Goal: Find specific page/section: Find specific page/section

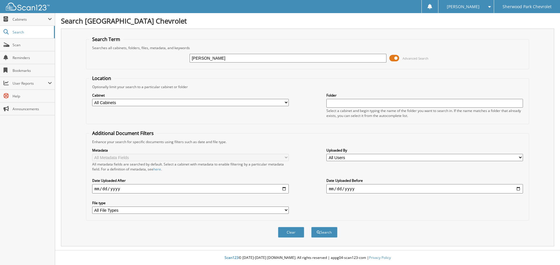
type input "[PERSON_NAME]"
click at [311, 227] on button "Search" at bounding box center [324, 232] width 26 height 11
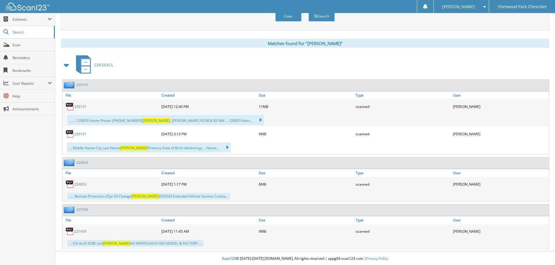
scroll to position [218, 0]
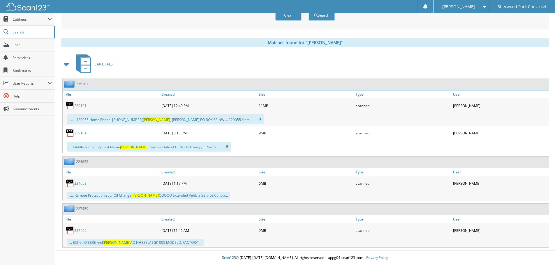
click at [78, 107] on link "239101" at bounding box center [80, 105] width 12 height 5
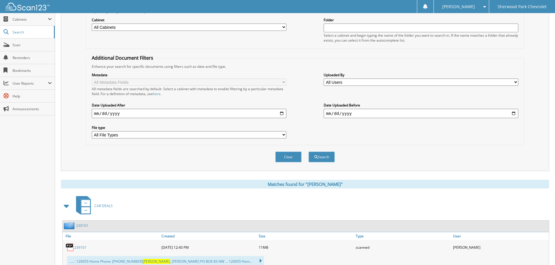
scroll to position [0, 0]
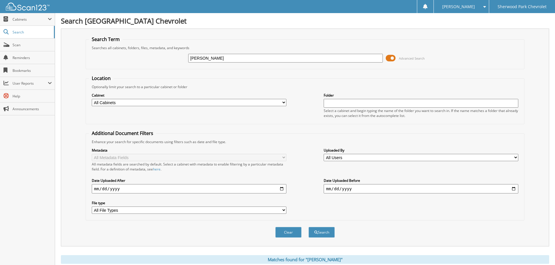
drag, startPoint x: 222, startPoint y: 60, endPoint x: 110, endPoint y: 64, distance: 112.2
click at [110, 64] on div "[PERSON_NAME] Advanced Search" at bounding box center [305, 58] width 432 height 16
type input "[PERSON_NAME]"
click at [309, 227] on button "Search" at bounding box center [322, 232] width 26 height 11
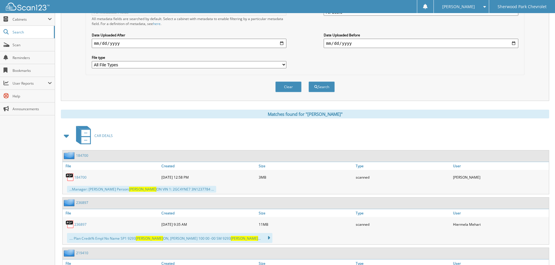
click at [84, 224] on link "236897" at bounding box center [80, 224] width 12 height 5
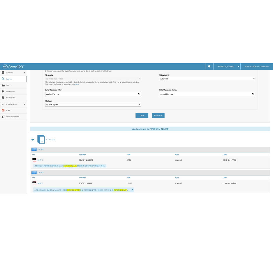
scroll to position [117, 0]
